Goal: Task Accomplishment & Management: Manage account settings

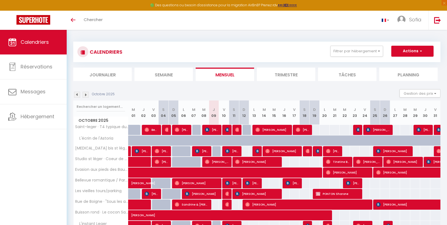
scroll to position [39, 0]
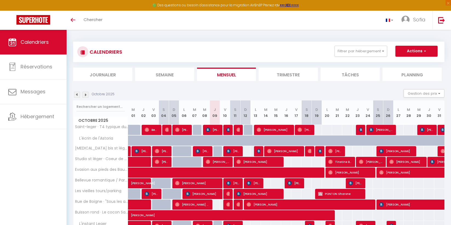
select select
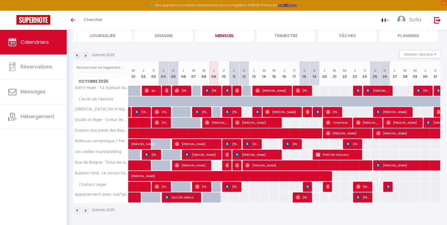
select select
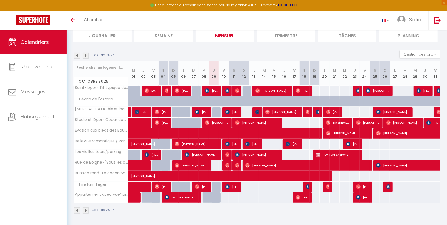
select select
click at [226, 165] on img at bounding box center [227, 165] width 4 height 4
select select "OK"
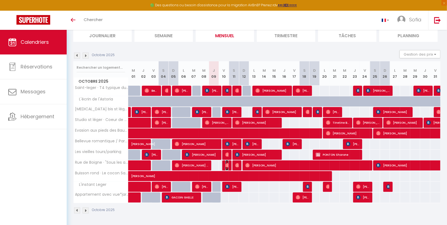
select select "OK"
select select "0"
select select "1"
select select
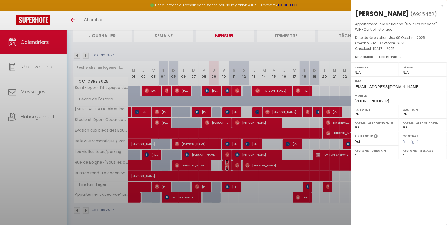
select select "22534"
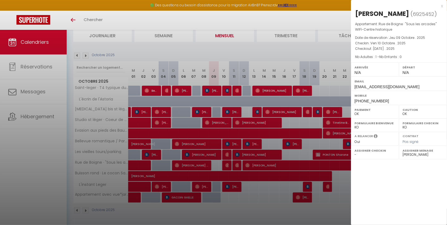
click at [238, 166] on div at bounding box center [223, 112] width 447 height 225
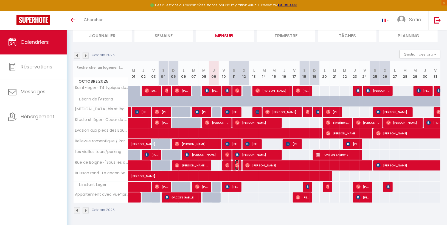
click at [238, 166] on img at bounding box center [237, 165] width 4 height 4
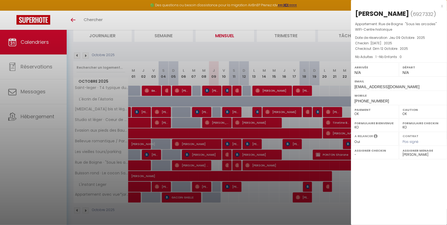
click at [225, 165] on div at bounding box center [223, 112] width 447 height 225
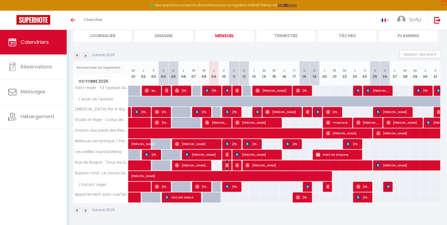
click at [225, 165] on img at bounding box center [227, 165] width 4 height 4
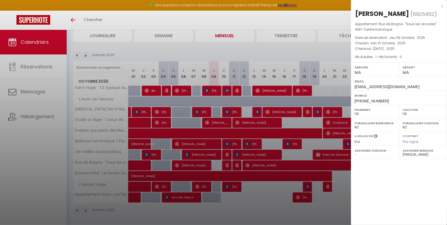
click at [38, 83] on div at bounding box center [223, 112] width 447 height 225
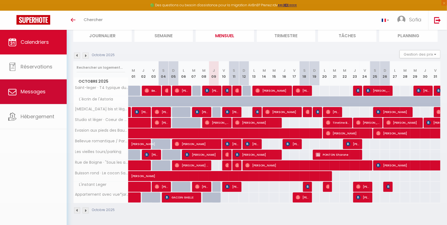
click at [38, 83] on body "🟢 Des questions ou besoin d'assistance pour la migration AirBnB? Prenez rdv >>>…" at bounding box center [223, 109] width 447 height 236
click at [38, 83] on link "Messages" at bounding box center [33, 92] width 67 height 25
select select "message"
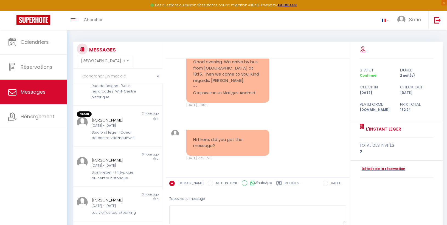
scroll to position [69, 0]
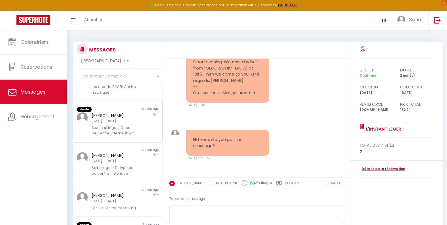
click at [120, 126] on div "Studio st léger · Coeur de centre ville*neuf*wifi" at bounding box center [114, 130] width 45 height 11
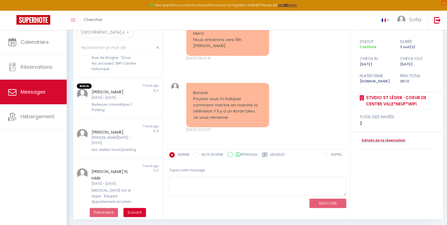
scroll to position [30, 0]
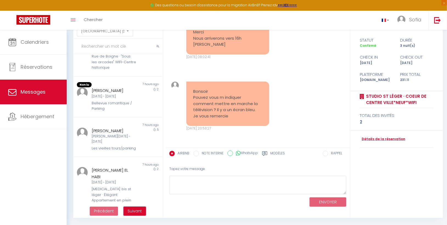
click at [140, 210] on span "Suivant" at bounding box center [134, 211] width 14 height 5
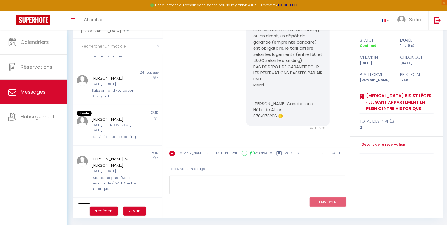
scroll to position [223, 0]
click at [123, 175] on div "Rue de Boigne · "Sous les arcades" WIFI-Centre historique" at bounding box center [114, 183] width 45 height 17
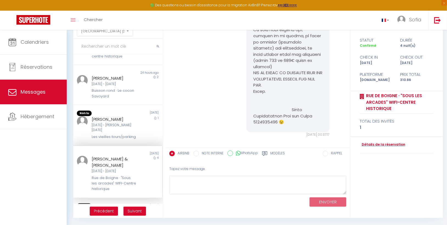
scroll to position [1541, 0]
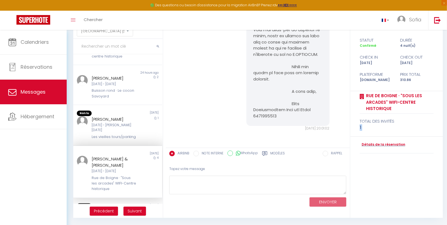
drag, startPoint x: 350, startPoint y: 136, endPoint x: 350, endPoint y: 134, distance: 2.8
click at [350, 134] on div "statut durée Confirmé 4 nuit(s) check in check out Dim 05 Oct Jeu 09 Oct Platef…" at bounding box center [396, 115] width 92 height 207
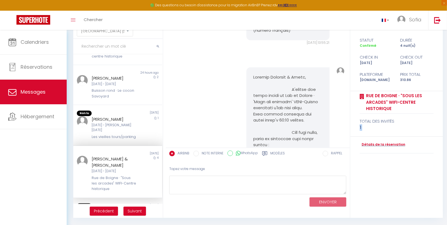
scroll to position [1255, 0]
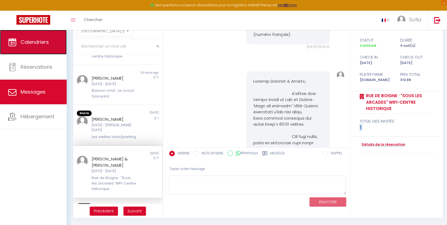
click at [47, 35] on link "Calendriers" at bounding box center [33, 42] width 67 height 25
